Goal: Information Seeking & Learning: Learn about a topic

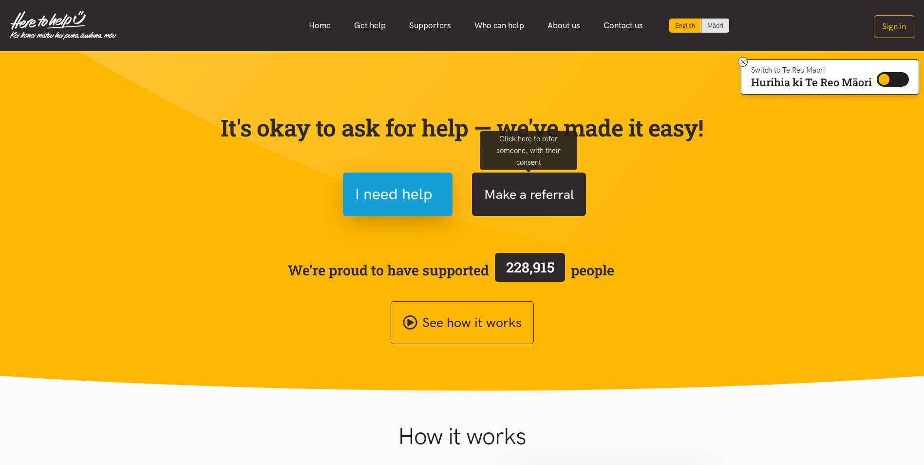
click at [520, 194] on button "Make a referral" at bounding box center [529, 193] width 114 height 43
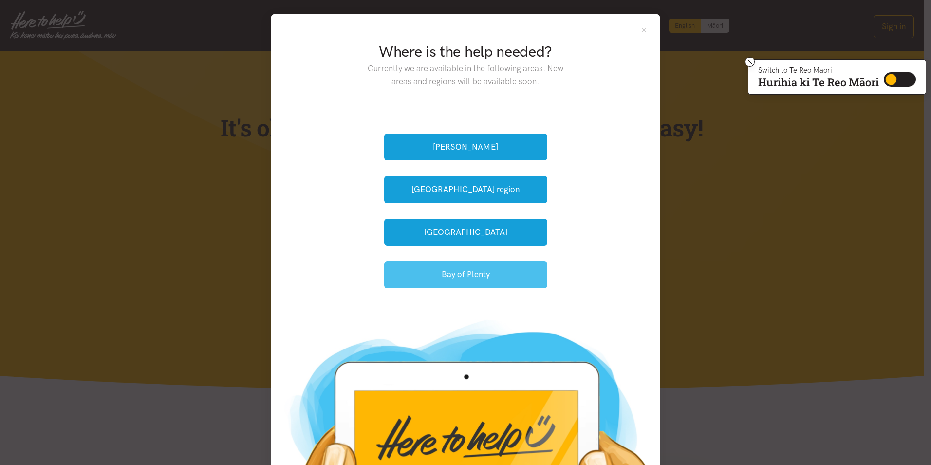
click at [478, 281] on button "Bay of Plenty" at bounding box center [465, 274] width 163 height 27
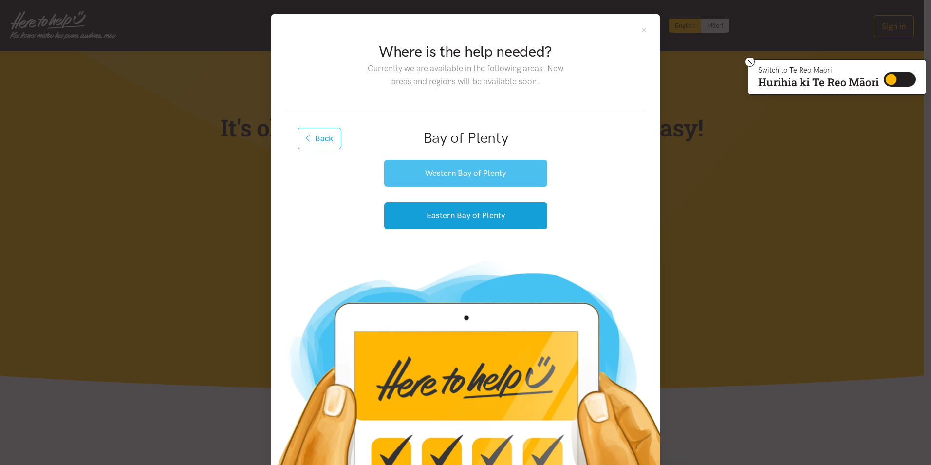
click at [475, 173] on button "Western Bay of Plenty" at bounding box center [465, 173] width 163 height 27
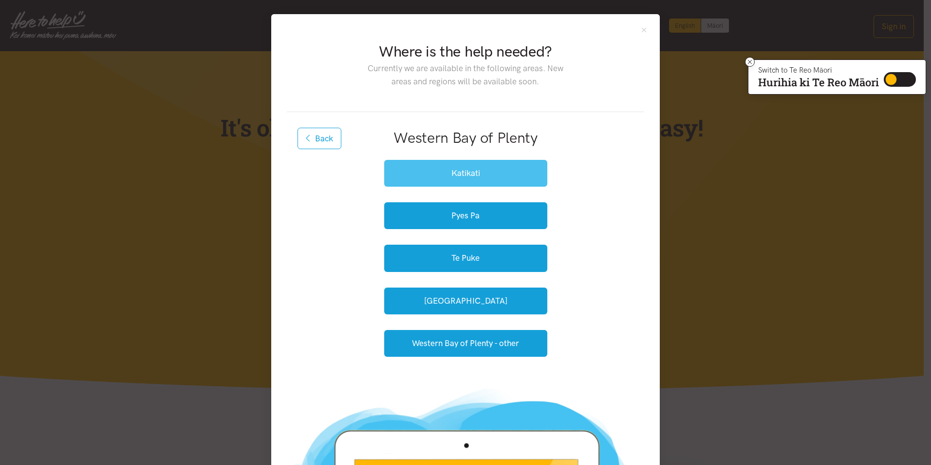
click at [450, 166] on button "Katikati" at bounding box center [465, 173] width 163 height 27
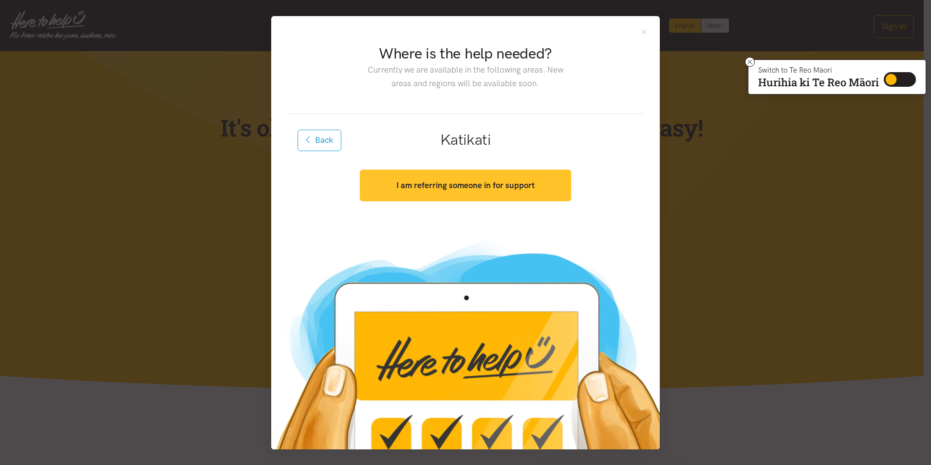
click at [487, 187] on strong "I am referring someone in for support" at bounding box center [465, 185] width 138 height 10
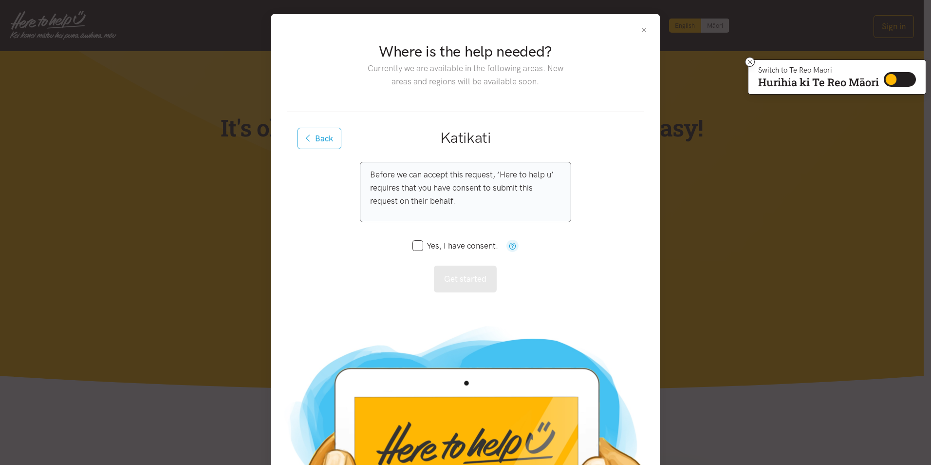
click at [640, 32] on button "Close" at bounding box center [644, 30] width 8 height 8
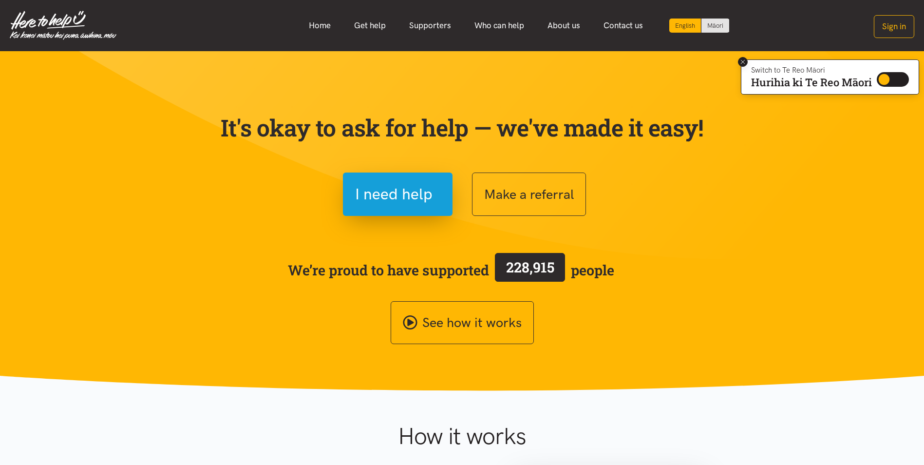
click at [740, 64] on icon at bounding box center [742, 61] width 7 height 7
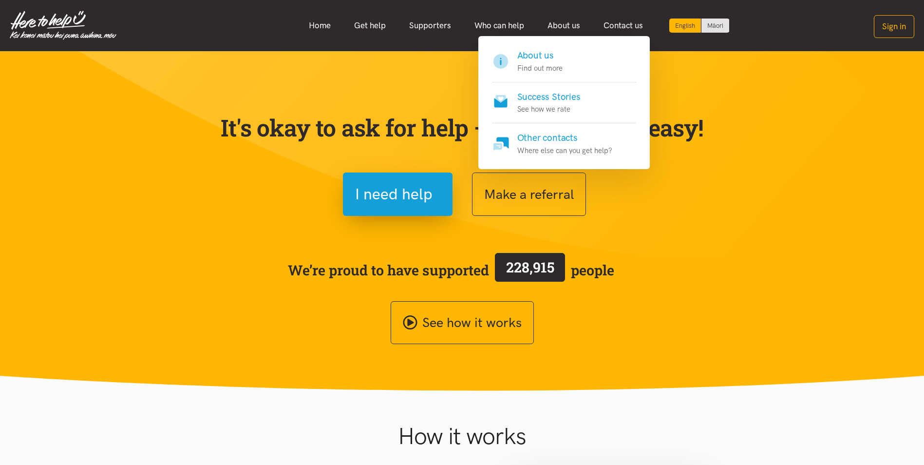
click at [540, 60] on h4 "About us" at bounding box center [539, 56] width 45 height 14
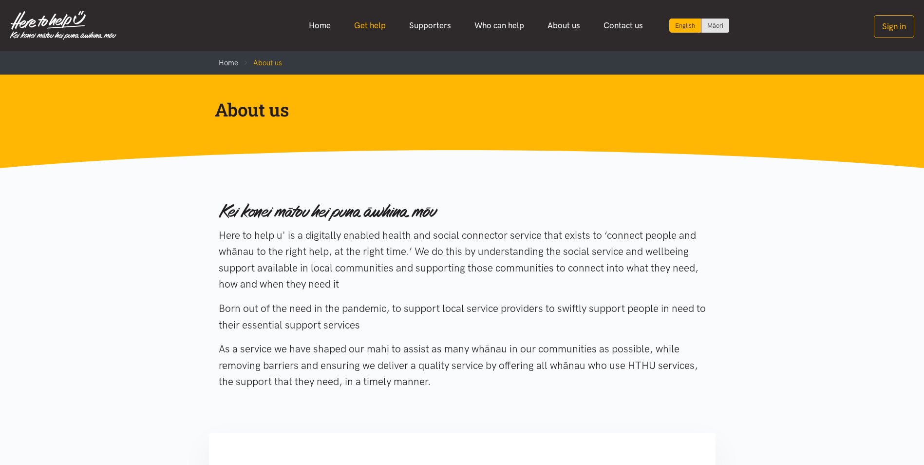
click at [369, 23] on link "Get help" at bounding box center [369, 25] width 55 height 21
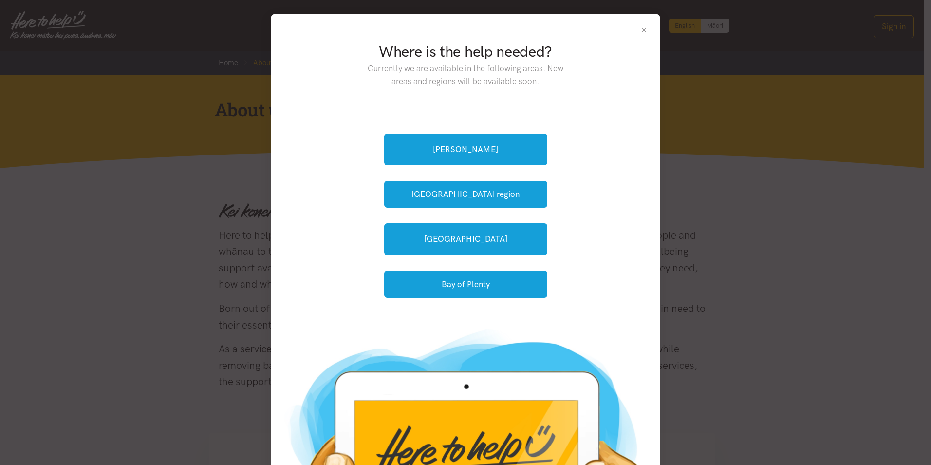
click at [640, 32] on button "Close" at bounding box center [644, 30] width 8 height 8
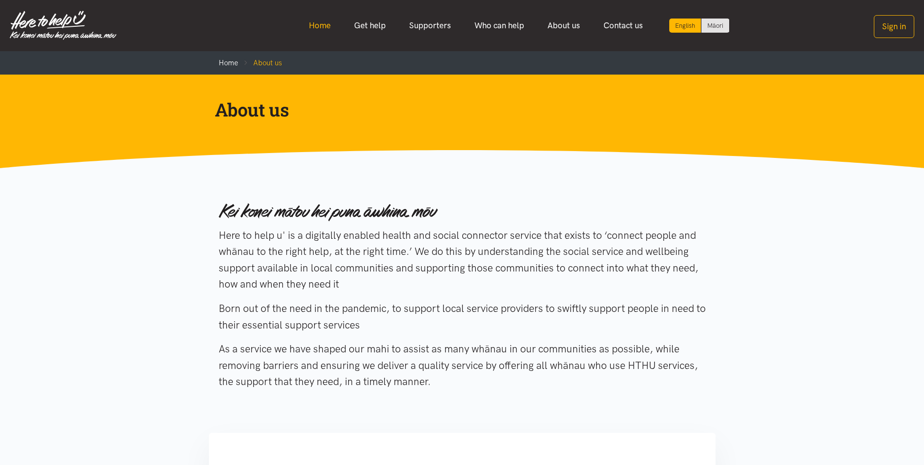
click at [310, 23] on link "Home" at bounding box center [319, 25] width 45 height 21
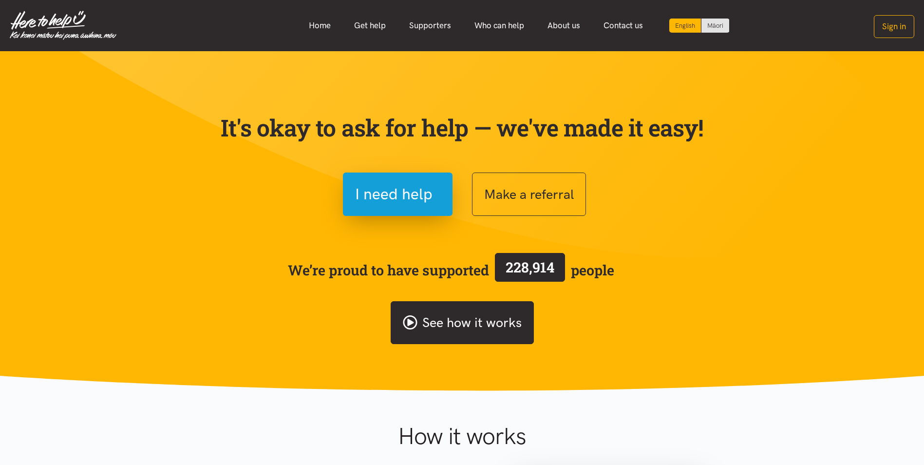
click at [472, 319] on link "See how it works" at bounding box center [462, 322] width 143 height 43
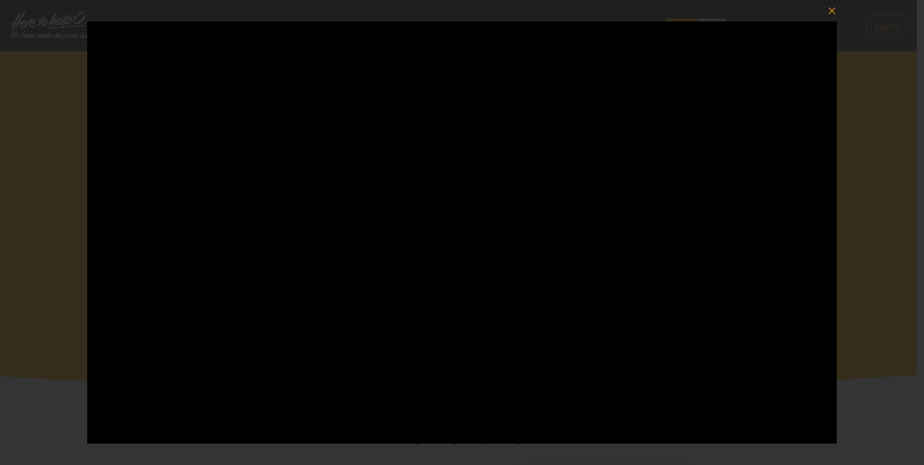
drag, startPoint x: 28, startPoint y: 420, endPoint x: 5, endPoint y: 418, distance: 22.5
click at [5, 418] on div at bounding box center [462, 232] width 924 height 465
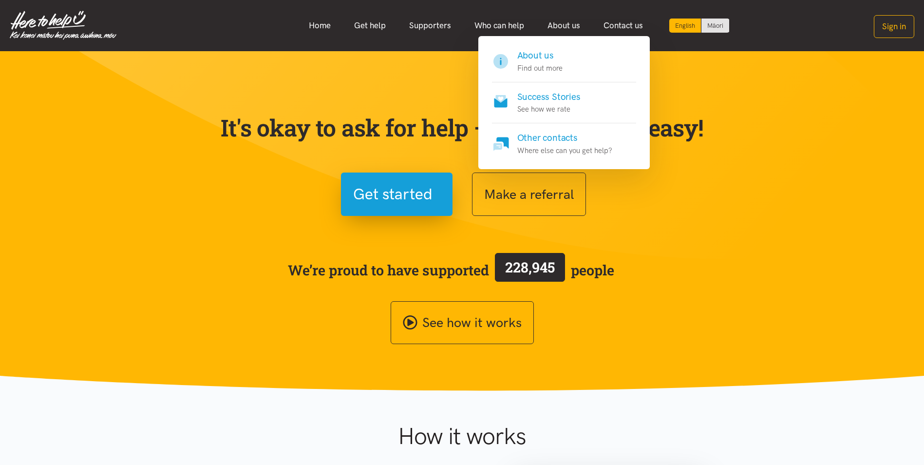
click at [534, 68] on p "Find out more" at bounding box center [539, 68] width 45 height 12
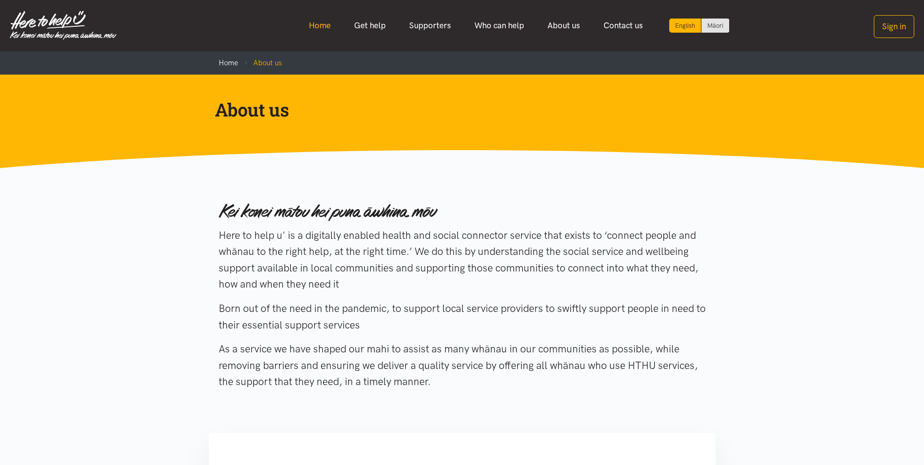
click at [314, 20] on link "Home" at bounding box center [319, 25] width 45 height 21
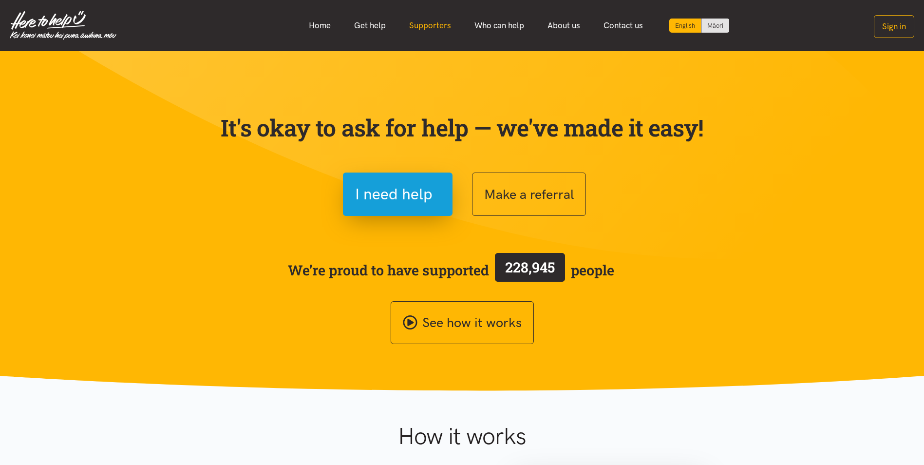
click at [429, 27] on link "Supporters" at bounding box center [429, 25] width 65 height 21
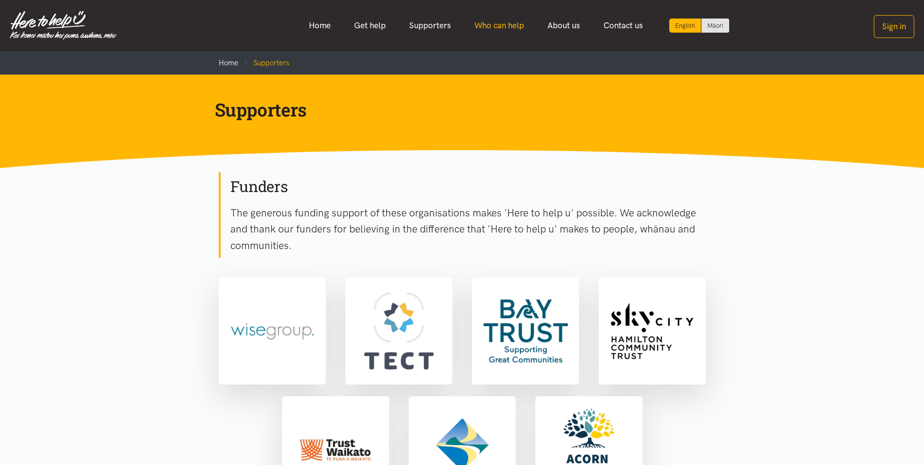
click at [498, 29] on link "Who can help" at bounding box center [499, 25] width 73 height 21
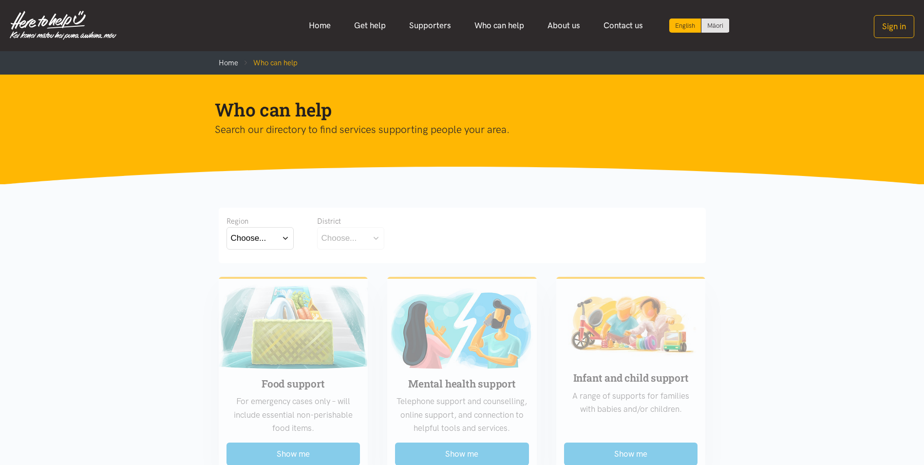
click at [289, 240] on button "Choose..." at bounding box center [259, 238] width 67 height 22
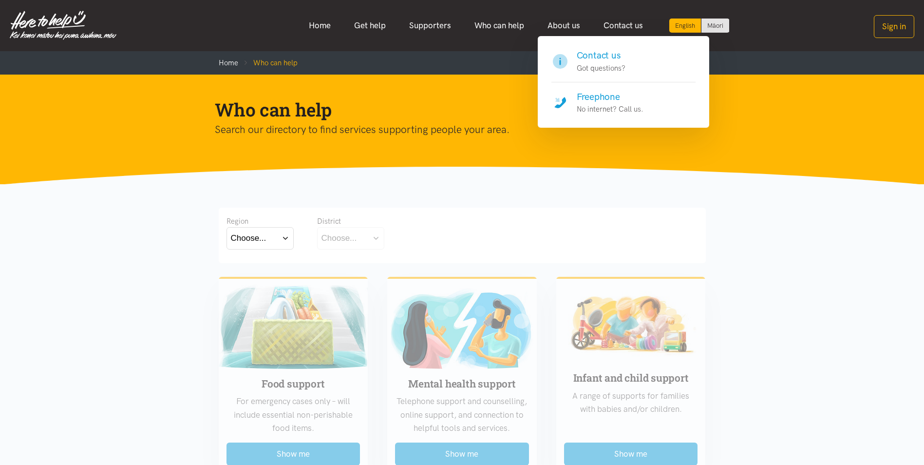
click at [599, 68] on p "Got questions?" at bounding box center [601, 68] width 49 height 12
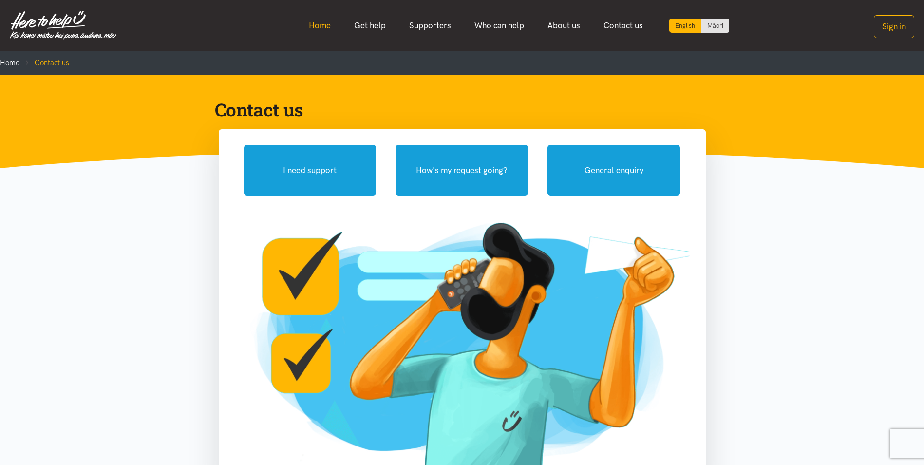
click at [311, 25] on link "Home" at bounding box center [319, 25] width 45 height 21
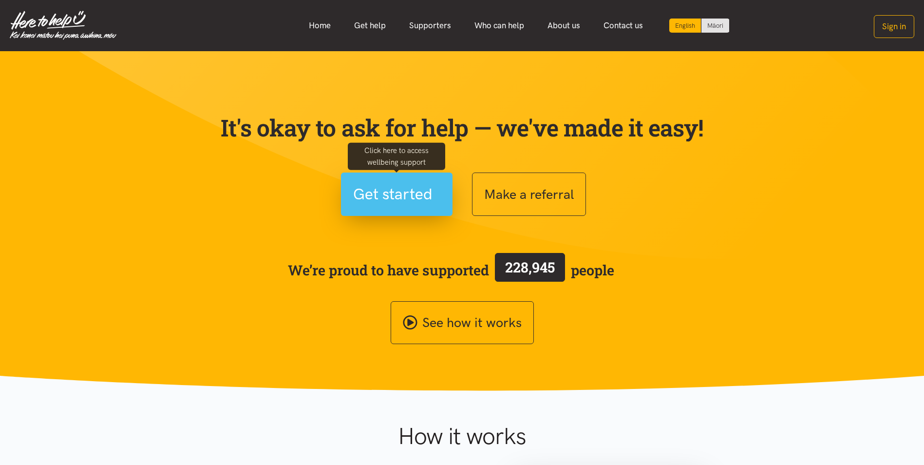
click at [414, 190] on span "Get started" at bounding box center [392, 194] width 79 height 25
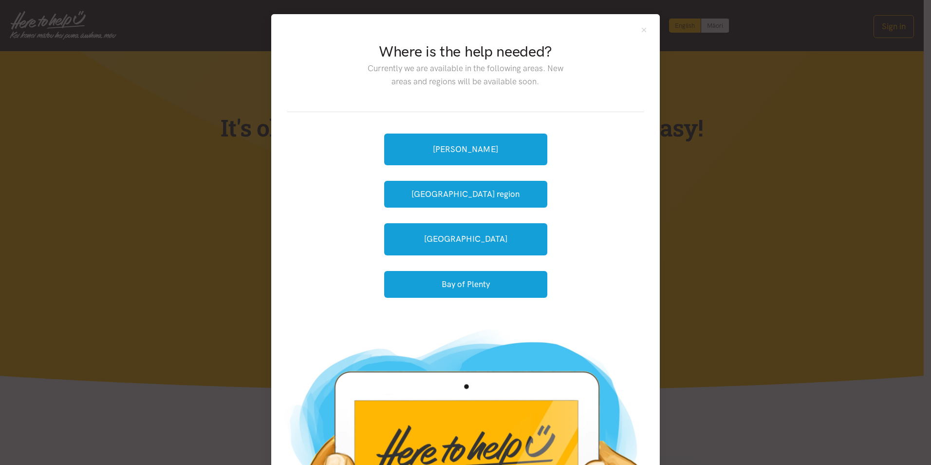
drag, startPoint x: 367, startPoint y: 67, endPoint x: 578, endPoint y: 95, distance: 212.3
click at [578, 95] on div "Where is the help needed? Currently we are available in the following areas. Ne…" at bounding box center [466, 70] width 346 height 58
drag, startPoint x: 578, startPoint y: 95, endPoint x: 516, endPoint y: 77, distance: 63.9
drag, startPoint x: 516, startPoint y: 77, endPoint x: 422, endPoint y: 67, distance: 95.0
click at [422, 67] on p "Currently we are available in the following areas. New areas and regions will b…" at bounding box center [465, 75] width 211 height 26
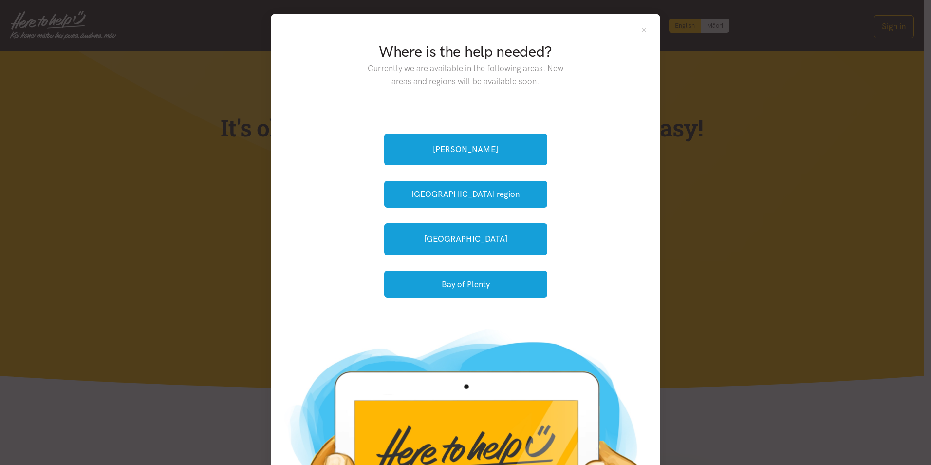
drag, startPoint x: 361, startPoint y: 67, endPoint x: 549, endPoint y: 95, distance: 190.0
click at [549, 95] on div "Where is the help needed? Currently we are available in the following areas. Ne…" at bounding box center [465, 70] width 230 height 58
drag, startPoint x: 549, startPoint y: 95, endPoint x: 495, endPoint y: 69, distance: 60.1
copy p "Currently we are available in the following areas. New areas and regions will b…"
